Goal: Transaction & Acquisition: Purchase product/service

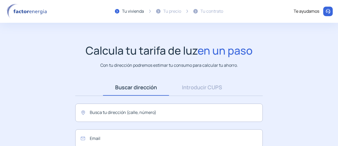
click at [145, 100] on div "Buscar dirección Dirección Introducir CUPS CUPS Busca tu dirección (calle, núme…" at bounding box center [169, 125] width 198 height 92
click at [139, 106] on input "text" at bounding box center [169, 112] width 188 height 18
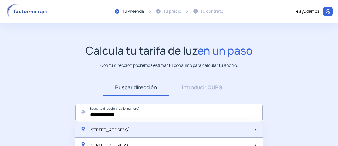
click at [130, 132] on div "[STREET_ADDRESS]" at bounding box center [105, 129] width 49 height 7
type input "**********"
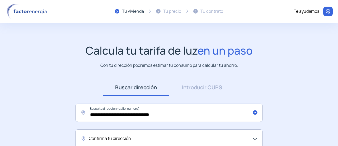
click at [282, 80] on app-search-direction-cups "**********" at bounding box center [169, 131] width 338 height 174
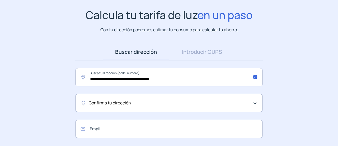
scroll to position [42, 0]
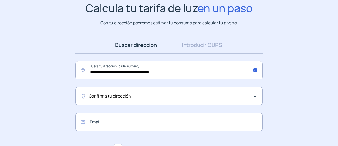
click at [178, 96] on div "Confirma tu dirección" at bounding box center [168, 95] width 158 height 7
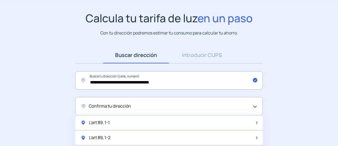
scroll to position [32, 0]
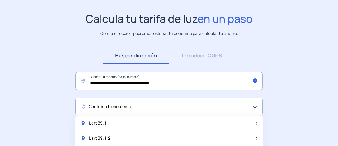
click at [294, 118] on app-search-direction-cups "**********" at bounding box center [169, 99] width 338 height 174
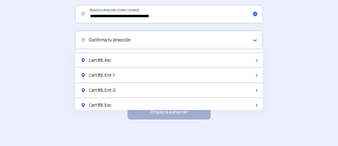
scroll to position [103, 0]
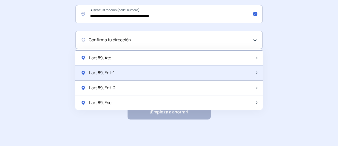
click at [139, 73] on div "L'art 89, Ent-1" at bounding box center [169, 72] width 188 height 15
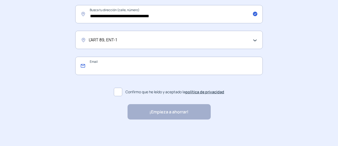
click at [144, 73] on input "email" at bounding box center [169, 66] width 188 height 18
type input "**********"
click at [118, 93] on span at bounding box center [118, 91] width 8 height 8
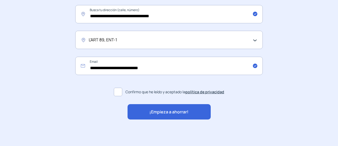
click at [143, 110] on div "¡Empieza a ahorrar!" at bounding box center [169, 111] width 83 height 15
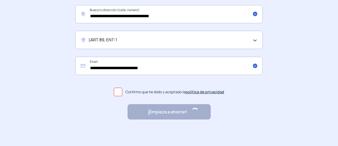
click at [143, 110] on div "¡Empieza a ahorrar! "Excelente servicio y atención al cliente" "Respeto por el …" at bounding box center [169, 111] width 83 height 15
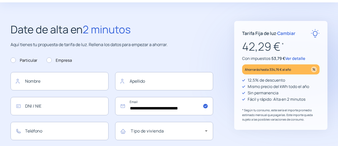
scroll to position [21, 0]
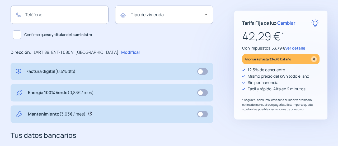
scroll to position [137, 0]
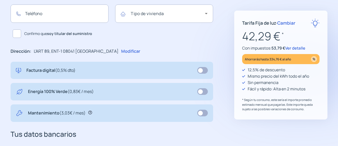
click at [168, 106] on div "Mantenimiento (3,03€ / mes)" at bounding box center [112, 112] width 203 height 17
click at [215, 99] on div "**********" at bounding box center [169, 69] width 338 height 331
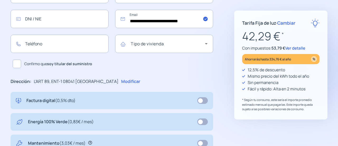
scroll to position [107, 0]
click at [68, 119] on p "Energía 100% Verde (0,83€ / mes)" at bounding box center [61, 121] width 66 height 7
click at [299, 45] on span "Ver detalle" at bounding box center [295, 48] width 20 height 6
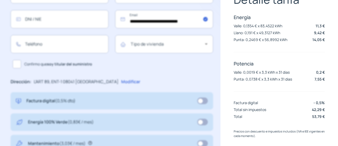
scroll to position [0, 0]
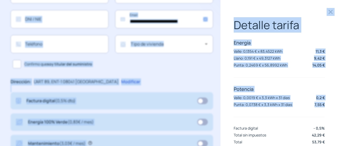
drag, startPoint x: 338, startPoint y: 84, endPoint x: 334, endPoint y: -12, distance: 96.5
click at [334, 0] on html "Uso de cookies Utilizamos cookies propias y de terceros para analizar el uso de…" at bounding box center [169, 88] width 338 height 390
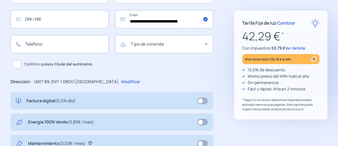
click at [288, 23] on span "Cambiar" at bounding box center [286, 23] width 18 height 6
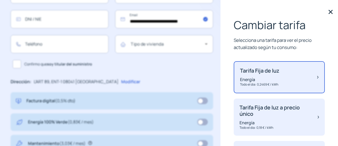
click at [317, 72] on img at bounding box center [317, 76] width 1 height 19
click at [312, 75] on div "Tarifa Fija de luz Energía Todo el dia: 0,2469 € / kWh" at bounding box center [279, 77] width 91 height 32
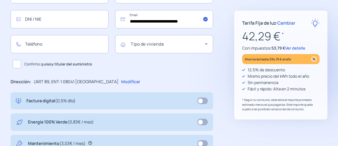
click at [313, 77] on app-form "**********" at bounding box center [169, 88] width 338 height 390
click at [291, 24] on span "Cambiar" at bounding box center [286, 23] width 18 height 6
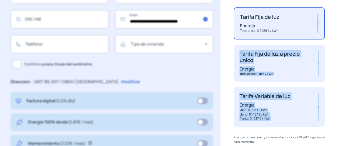
drag, startPoint x: 338, startPoint y: 71, endPoint x: 338, endPoint y: 108, distance: 37.8
click at [338, 108] on div "Cambiar tarifa Selecciona una tarifa para ver el precio actualizado según tu co…" at bounding box center [280, 73] width 118 height 146
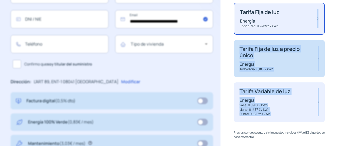
click at [296, 53] on p "Tarifa Fija de luz a precio único" at bounding box center [276, 52] width 73 height 13
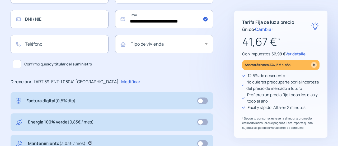
click at [304, 67] on app-form "**********" at bounding box center [169, 88] width 338 height 390
click at [255, 30] on span "Cambiar" at bounding box center [264, 29] width 18 height 6
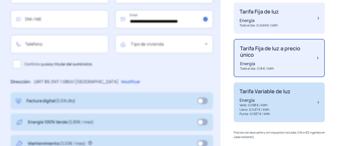
click at [279, 101] on p "Energía" at bounding box center [265, 100] width 51 height 6
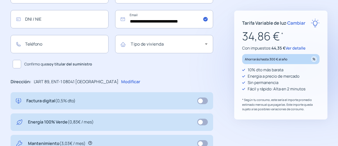
click at [331, 52] on div "**********" at bounding box center [169, 99] width 338 height 331
click at [296, 23] on span "Cambiar" at bounding box center [297, 23] width 18 height 6
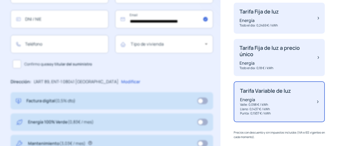
scroll to position [0, 0]
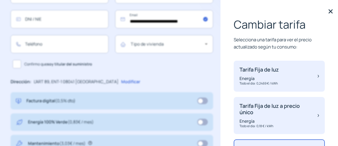
click at [338, 27] on div "Cambiar tarifa Selecciona una tarifa para ver el precio actualizado según tu co…" at bounding box center [280, 73] width 118 height 146
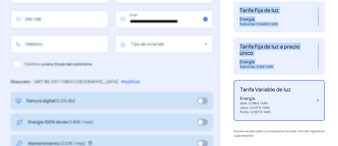
scroll to position [61, 0]
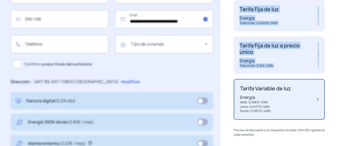
drag, startPoint x: 338, startPoint y: 27, endPoint x: 338, endPoint y: 67, distance: 39.4
click at [338, 67] on div "Cambiar tarifa Selecciona una tarifa para ver el precio actualizado según tu co…" at bounding box center [280, 73] width 118 height 146
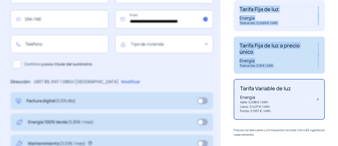
click at [309, 48] on div "Tarifa Fija de luz a precio único Energía Todo el dia: 0,18 € / kWh" at bounding box center [279, 54] width 91 height 37
